Goal: Task Accomplishment & Management: Manage account settings

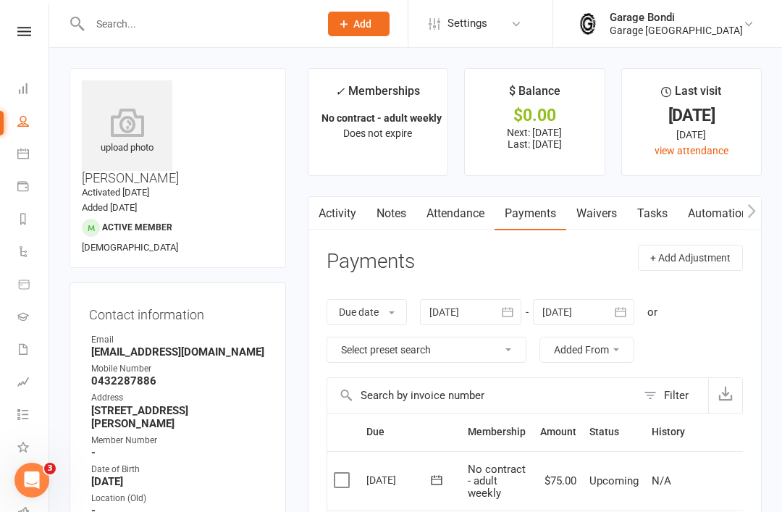
click at [225, 23] on input "text" at bounding box center [197, 24] width 224 height 20
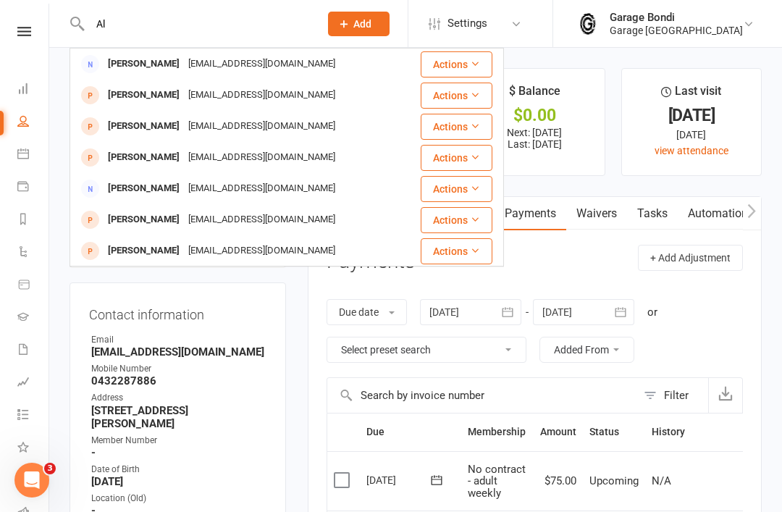
type input "A"
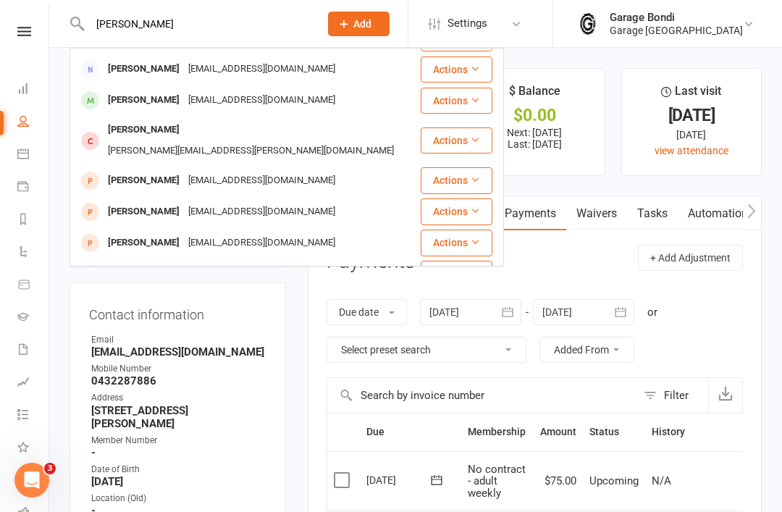
scroll to position [402, 0]
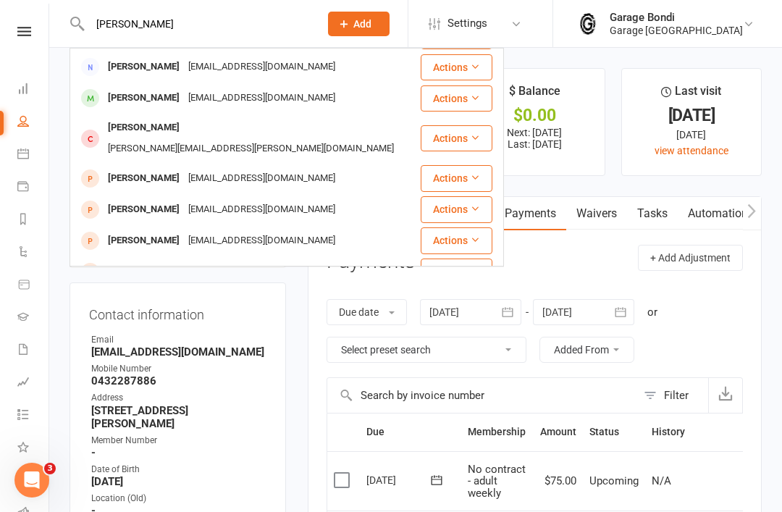
type input "[PERSON_NAME]"
click at [146, 132] on div "[PERSON_NAME]" at bounding box center [144, 127] width 80 height 21
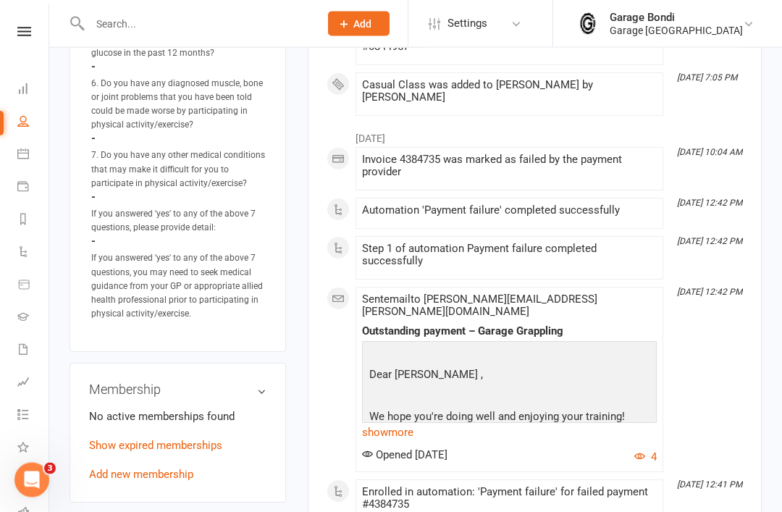
scroll to position [1029, 0]
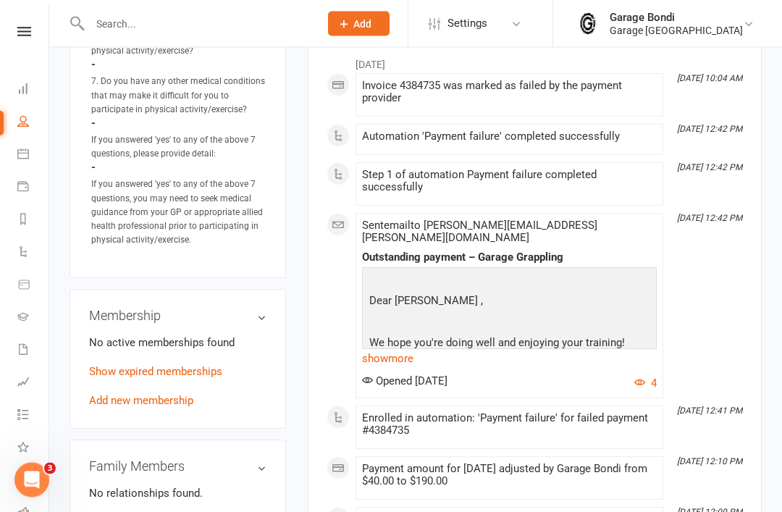
click at [139, 395] on link "Add new membership" at bounding box center [141, 401] width 104 height 13
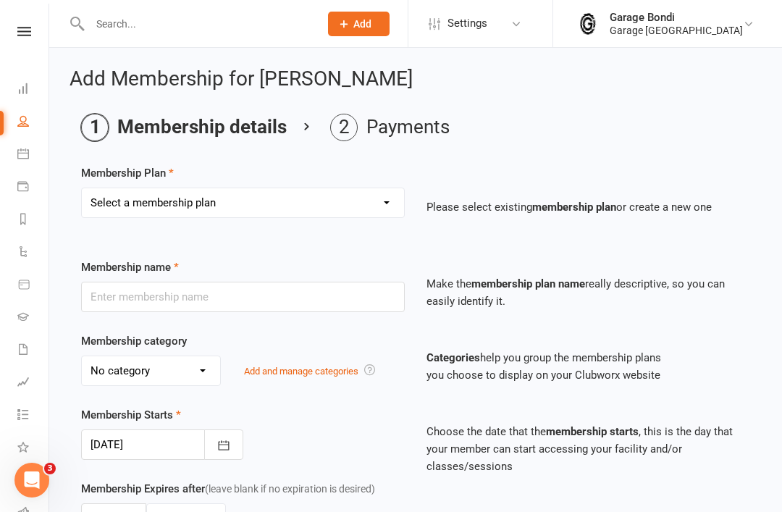
click at [385, 201] on select "Select a membership plan Create new Membership Plan 12 month contract - kids we…" at bounding box center [243, 202] width 322 height 29
select select "9"
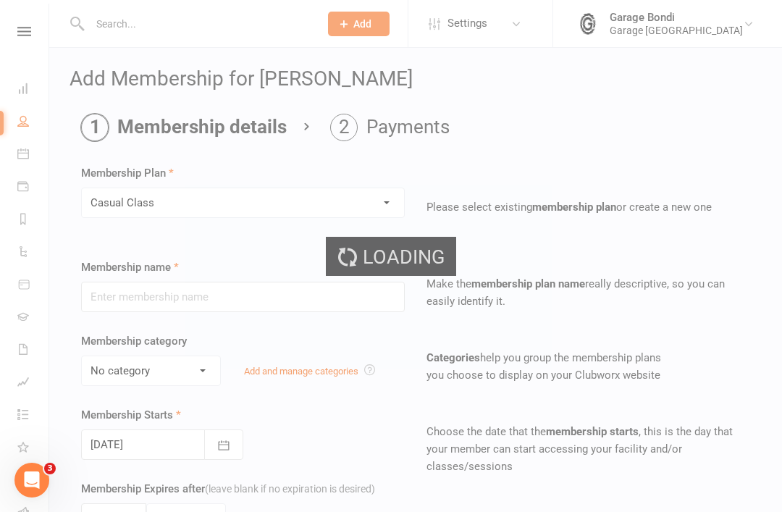
type input "Casual Class"
select select "1"
type input "1"
select select "0"
type input "1"
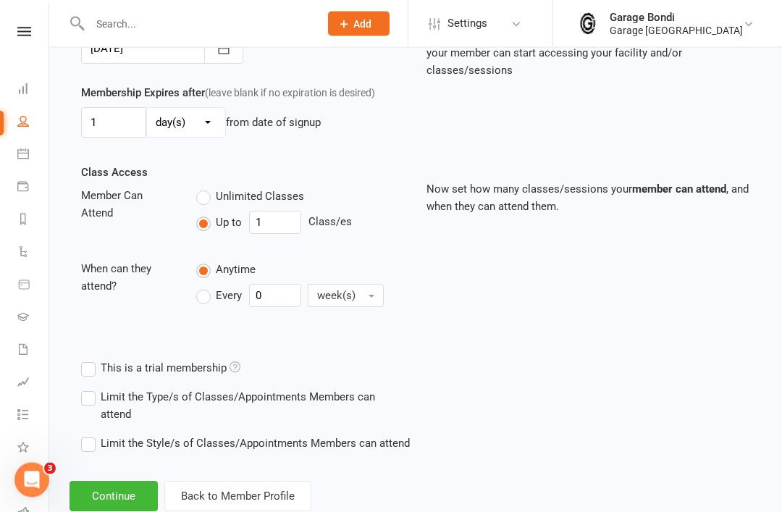
scroll to position [402, 0]
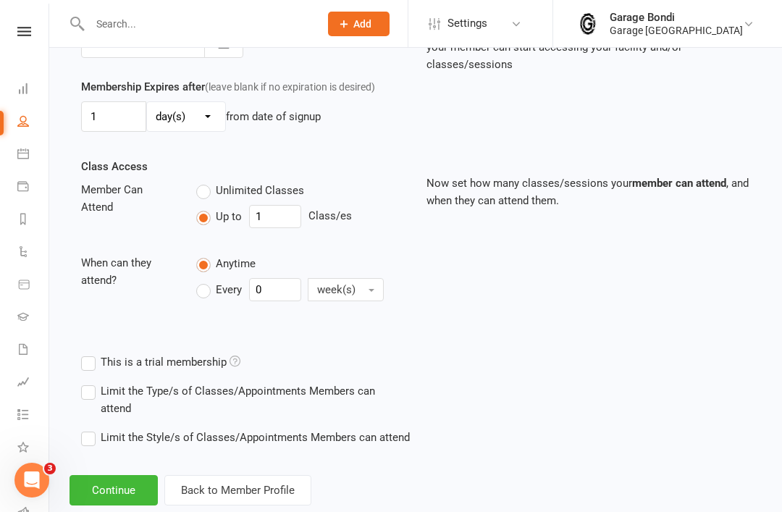
click at [113, 505] on button "Continue" at bounding box center [114, 490] width 88 height 30
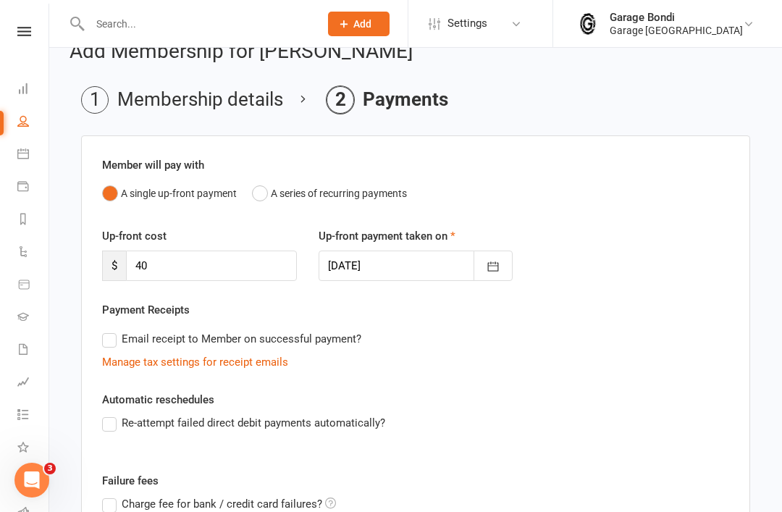
scroll to position [32, 0]
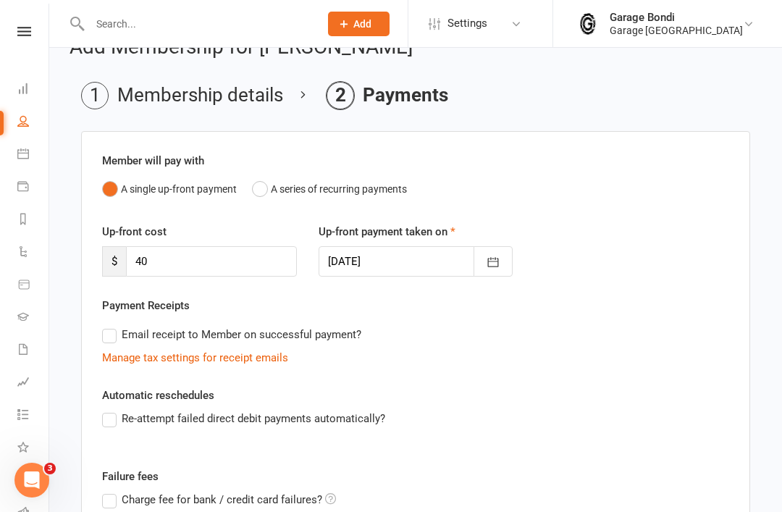
click at [109, 420] on label "Re-attempt failed direct debit payments automatically?" at bounding box center [243, 418] width 283 height 17
click at [109, 410] on input "Re-attempt failed direct debit payments automatically?" at bounding box center [106, 410] width 9 height 0
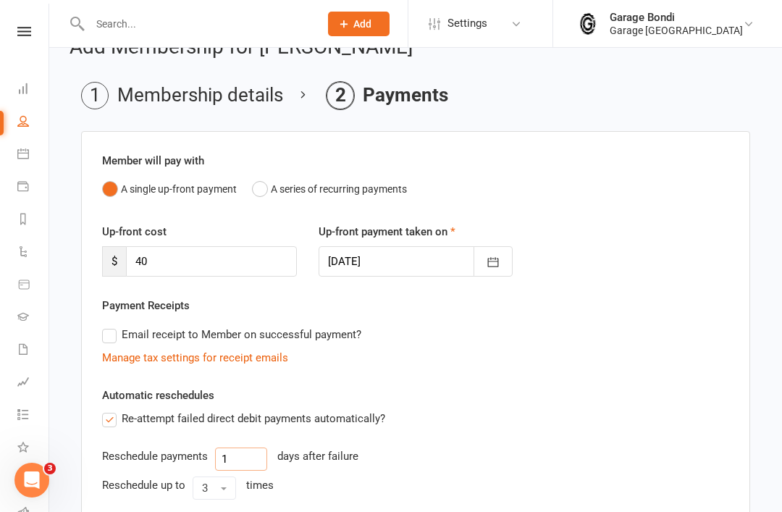
click at [237, 456] on input "1" at bounding box center [241, 459] width 52 height 23
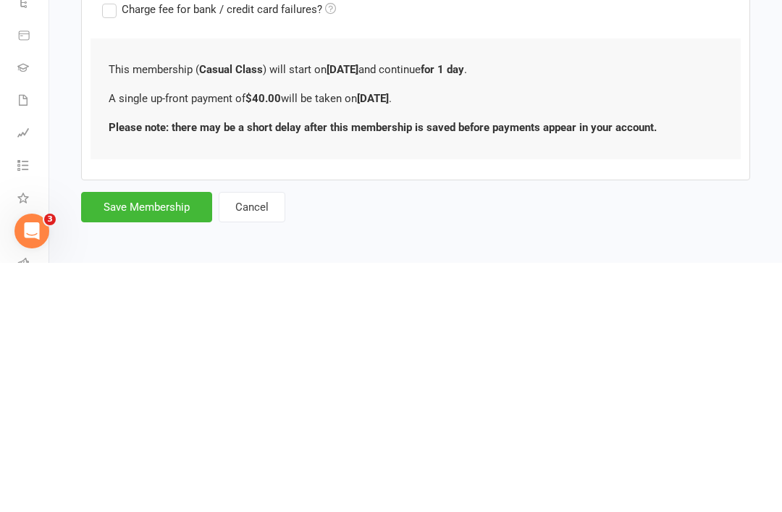
scroll to position [346, 0]
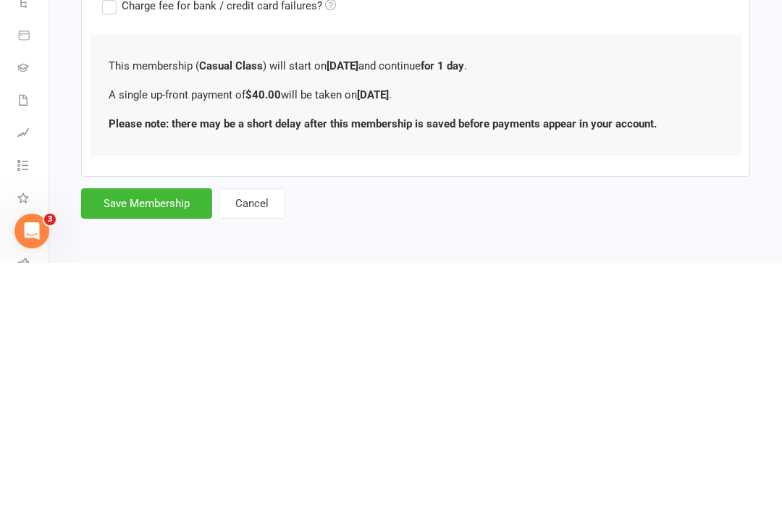
type input "3"
click at [147, 438] on button "Save Membership" at bounding box center [146, 453] width 131 height 30
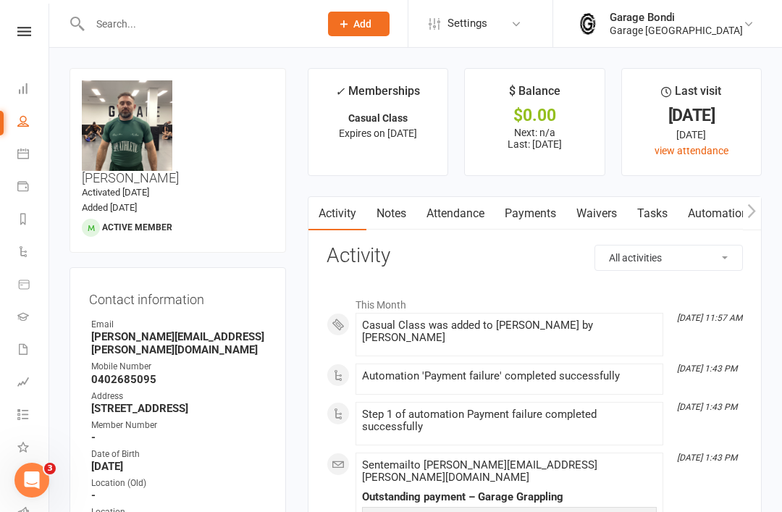
click at [180, 33] on input "text" at bounding box center [197, 24] width 224 height 20
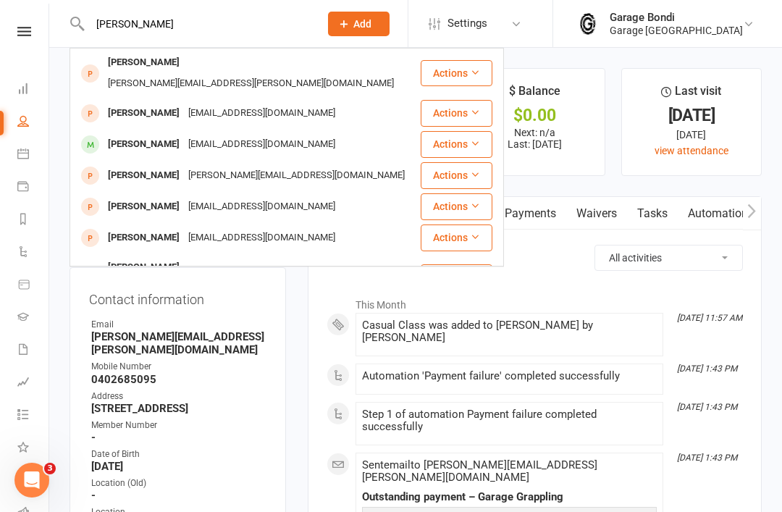
type input "[PERSON_NAME]"
click at [140, 135] on div "[PERSON_NAME]" at bounding box center [144, 144] width 80 height 21
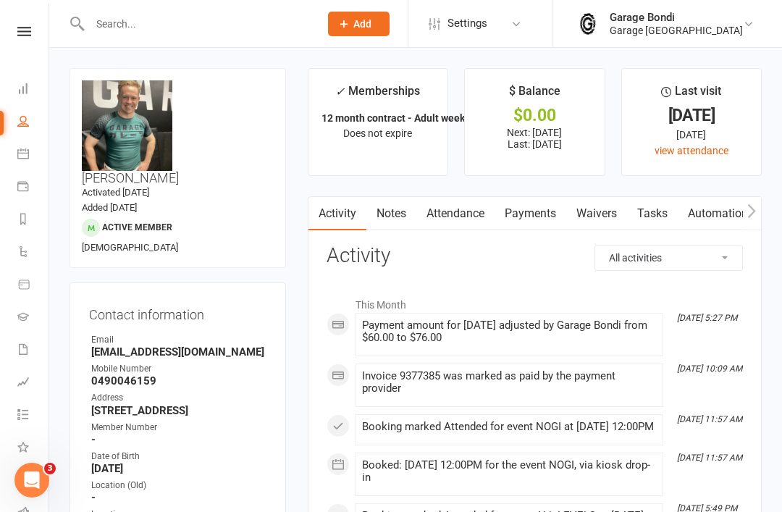
click at [528, 215] on link "Payments" at bounding box center [531, 213] width 72 height 33
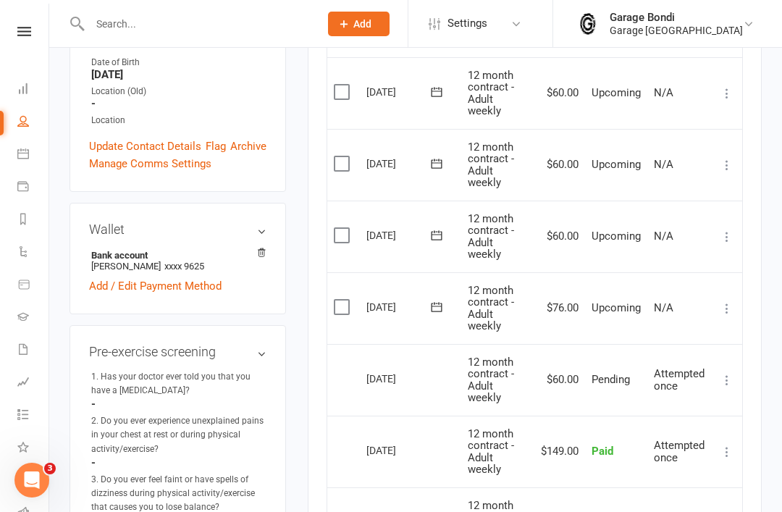
scroll to position [378, 0]
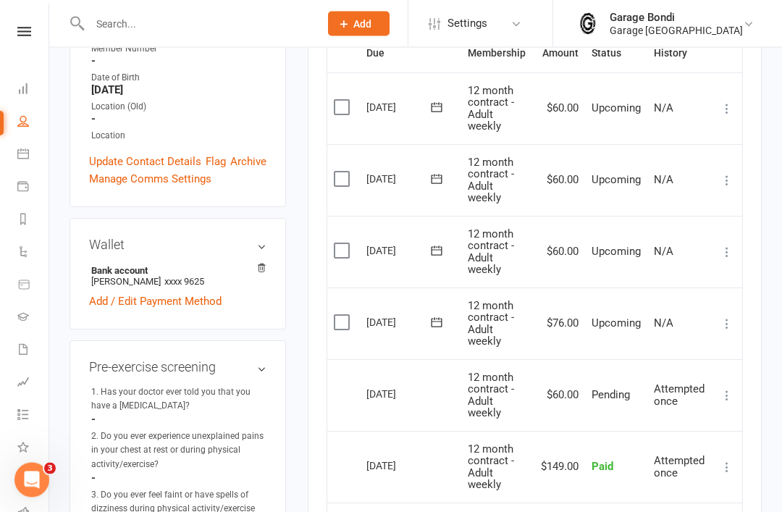
click at [728, 317] on icon at bounding box center [727, 324] width 14 height 14
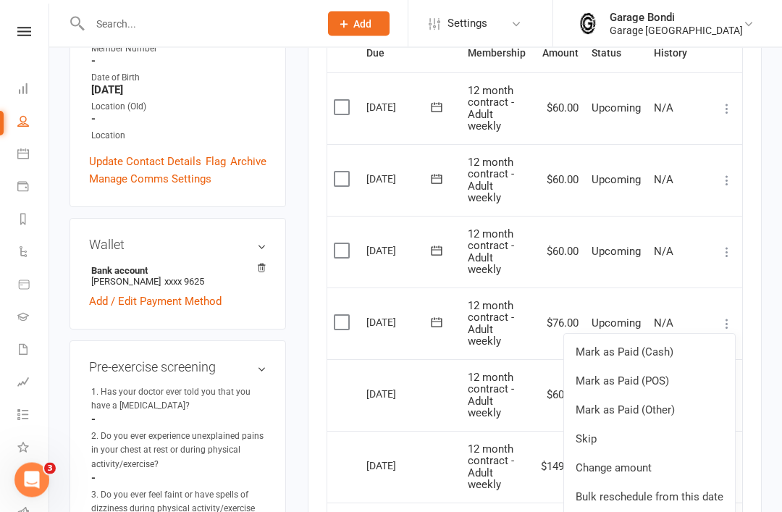
scroll to position [379, 0]
click at [645, 463] on link "Change amount" at bounding box center [649, 468] width 171 height 29
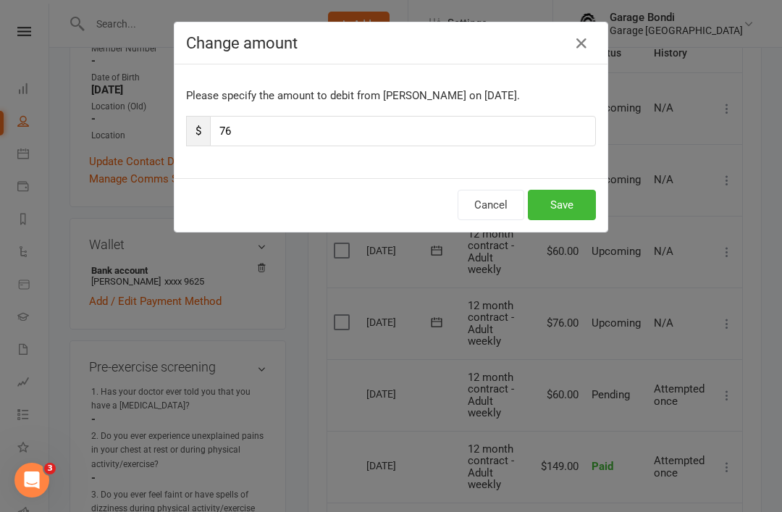
click at [270, 138] on input "76" at bounding box center [403, 131] width 386 height 30
type input "7"
type input "156"
click at [567, 204] on button "Save" at bounding box center [562, 205] width 68 height 30
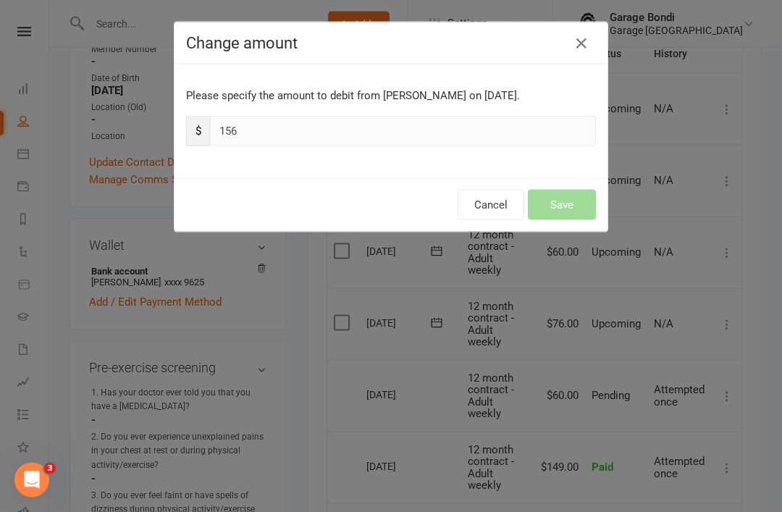
scroll to position [379, 0]
